Goal: Task Accomplishment & Management: Use online tool/utility

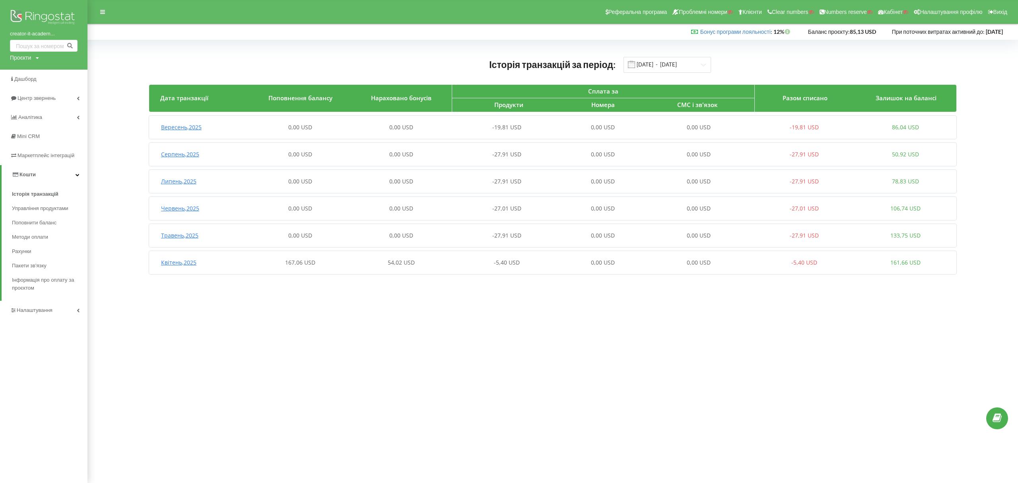
click at [29, 60] on div "Проєкти" at bounding box center [20, 58] width 21 height 8
drag, startPoint x: 35, startPoint y: 72, endPoint x: 51, endPoint y: 74, distance: 16.0
click at [35, 72] on input "text" at bounding box center [35, 74] width 40 height 12
paste input "[DOMAIN_NAME]"
type input "[DOMAIN_NAME]"
